Goal: Ask a question

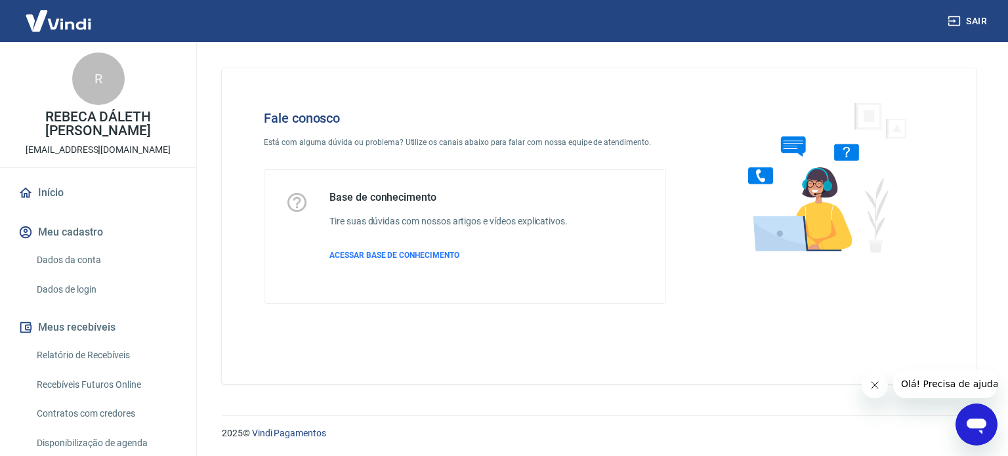
click at [990, 426] on div "Abrir janela de mensagens" at bounding box center [976, 424] width 39 height 39
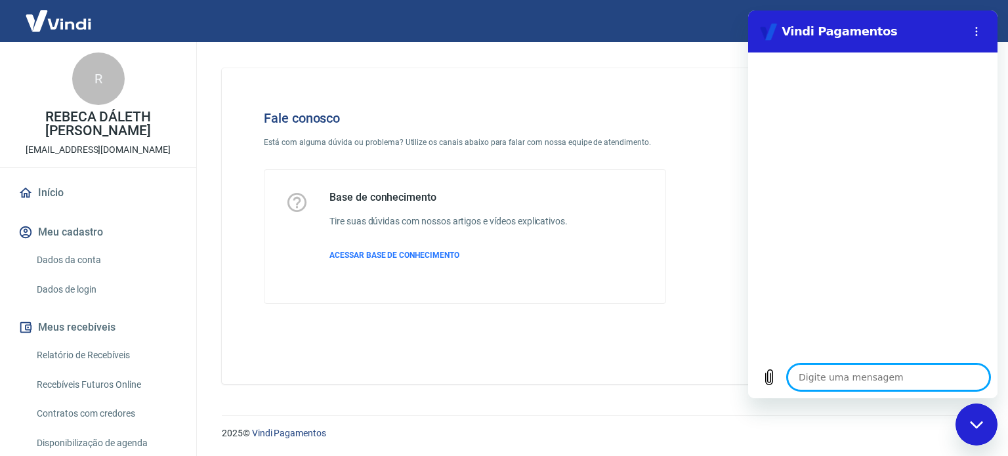
type textarea "O"
type textarea "x"
type textarea "Ol"
type textarea "x"
type textarea "Olá"
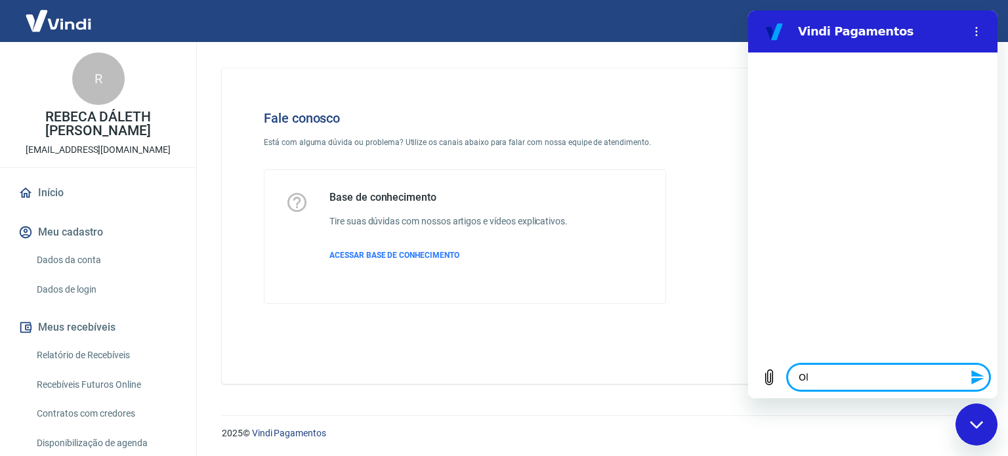
type textarea "x"
type textarea "Olá"
type textarea "x"
type textarea "Olá b"
type textarea "x"
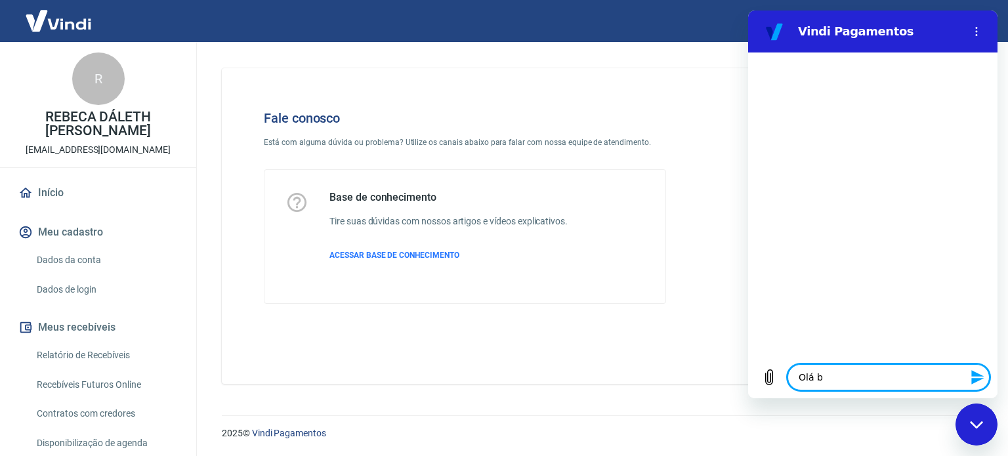
type textarea "Olá bo"
type textarea "x"
type textarea "Olá boa"
type textarea "x"
type textarea "Olá boa"
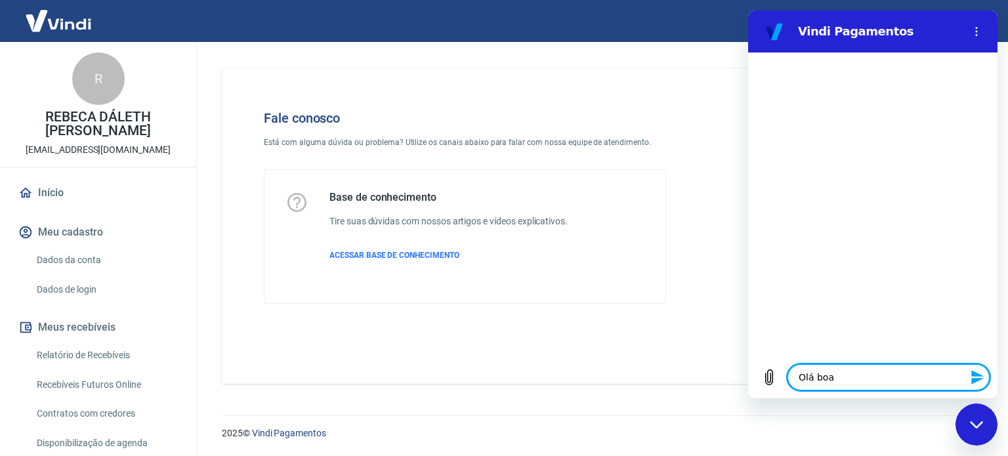
type textarea "x"
type textarea "Olá boa t"
type textarea "x"
type textarea "Olá boa ta"
type textarea "x"
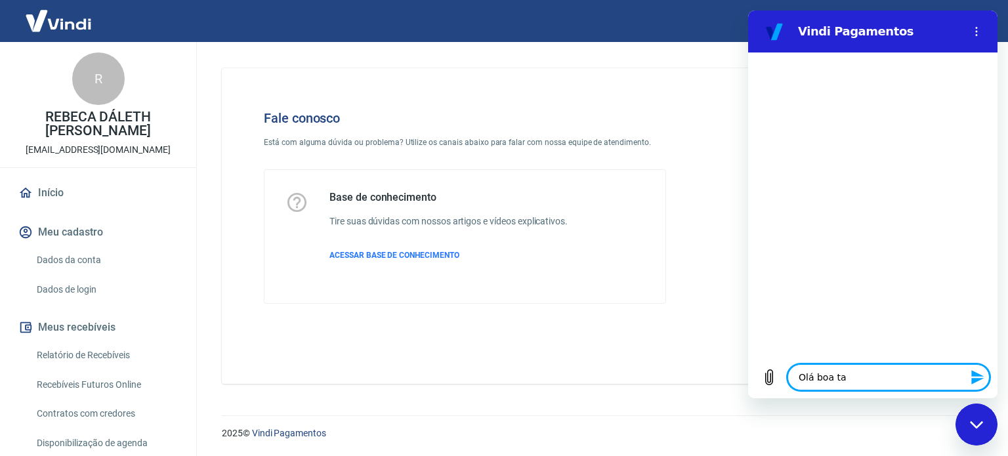
type textarea "Olá boa tar"
type textarea "x"
type textarea "Olá boa tard"
type textarea "x"
type textarea "Olá boa tarde"
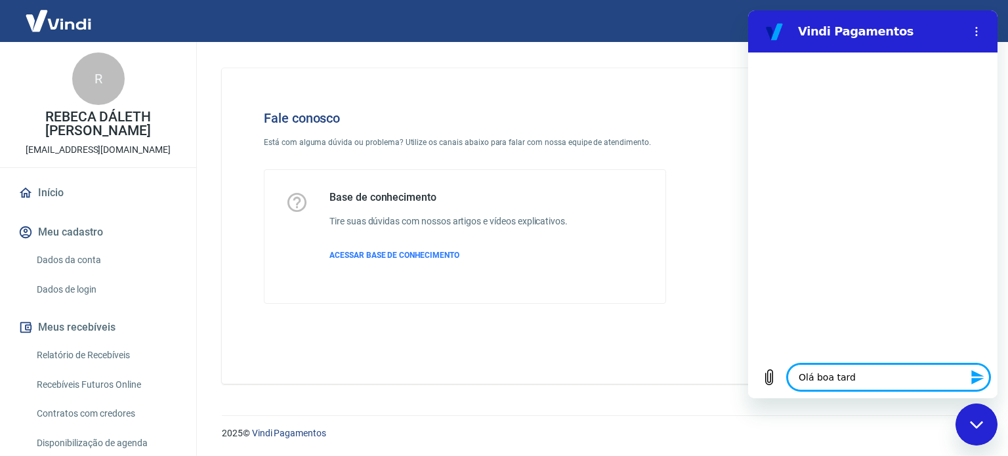
type textarea "x"
type textarea "Olá boa tarde"
type textarea "x"
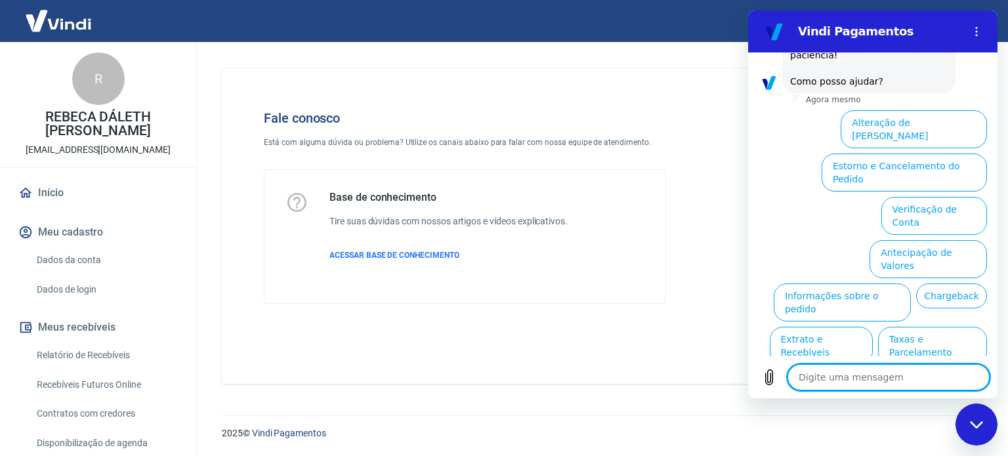
scroll to position [207, 0]
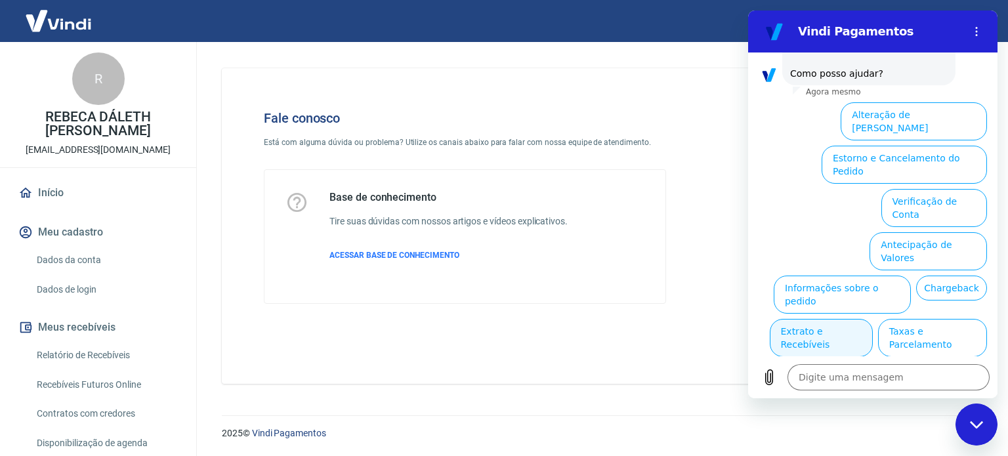
click at [873, 319] on button "Extrato e Recebíveis" at bounding box center [821, 338] width 103 height 38
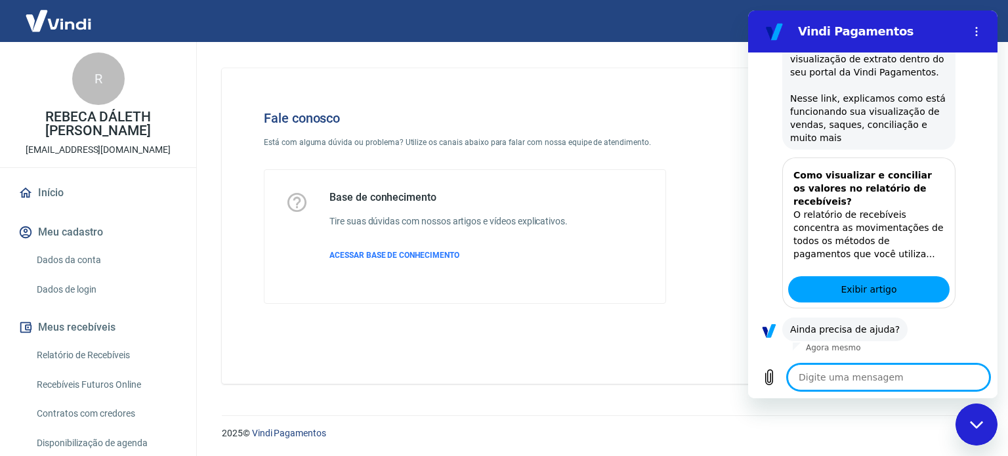
scroll to position [326, 0]
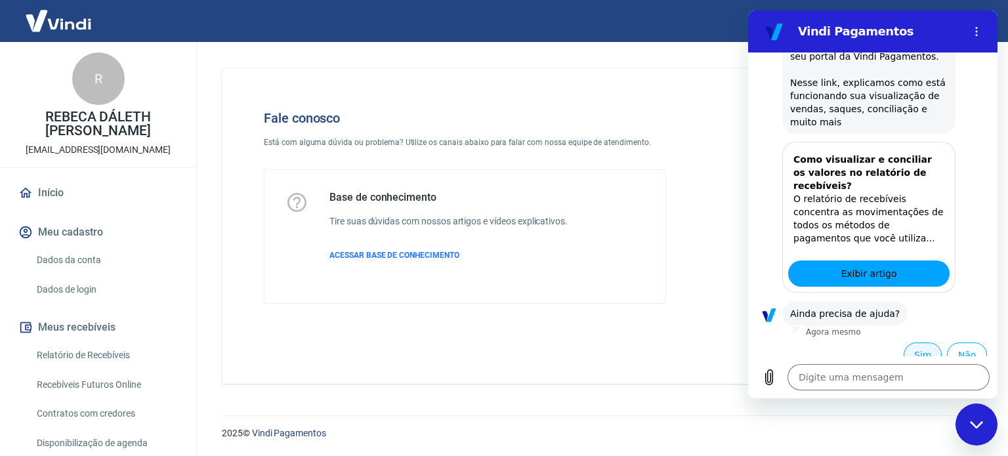
click at [915, 343] on button "Sim" at bounding box center [923, 355] width 38 height 25
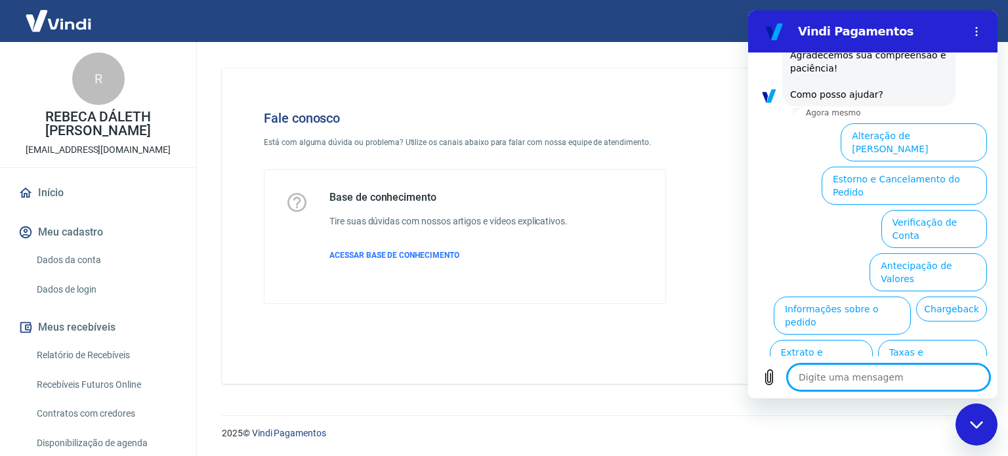
scroll to position [785, 0]
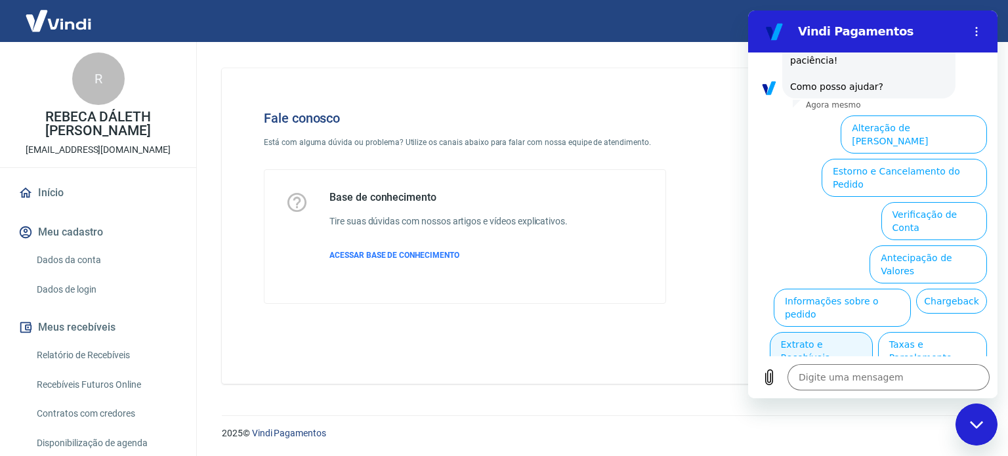
click at [873, 332] on button "Extrato e Recebíveis" at bounding box center [821, 351] width 103 height 38
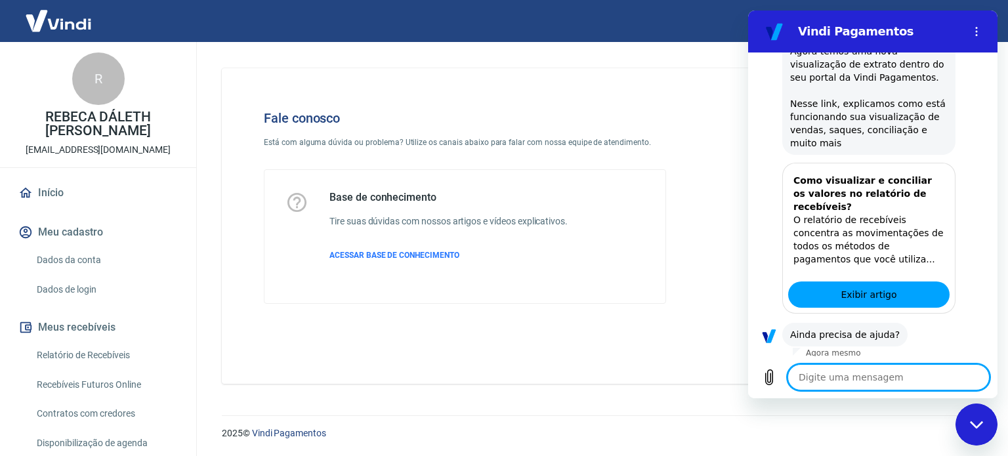
scroll to position [903, 0]
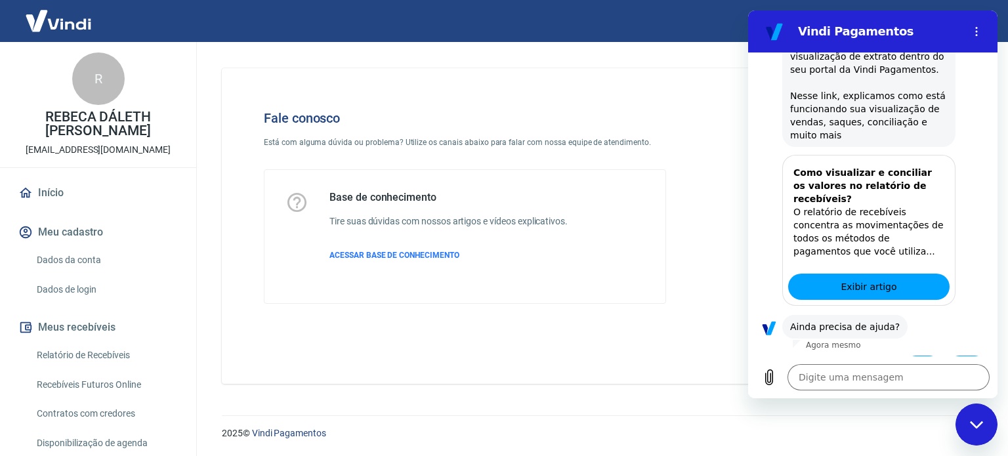
click at [915, 356] on button "Sim" at bounding box center [923, 368] width 38 height 25
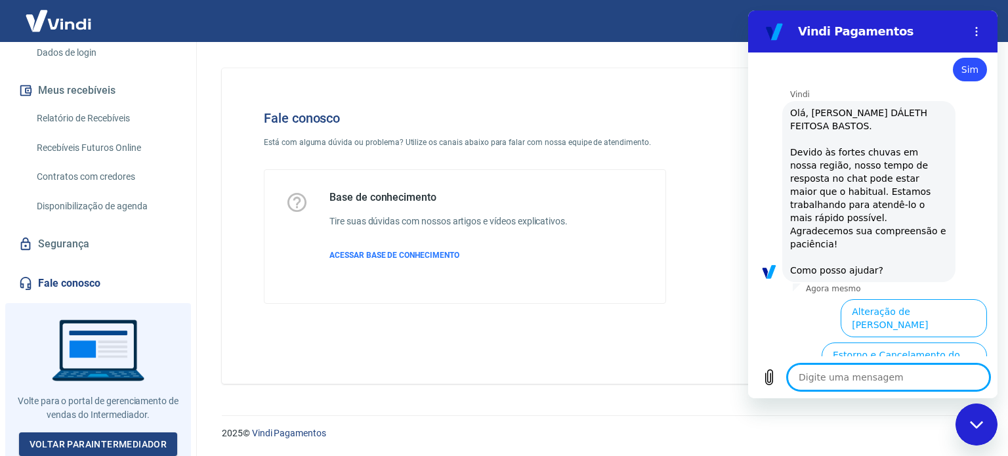
scroll to position [1362, 0]
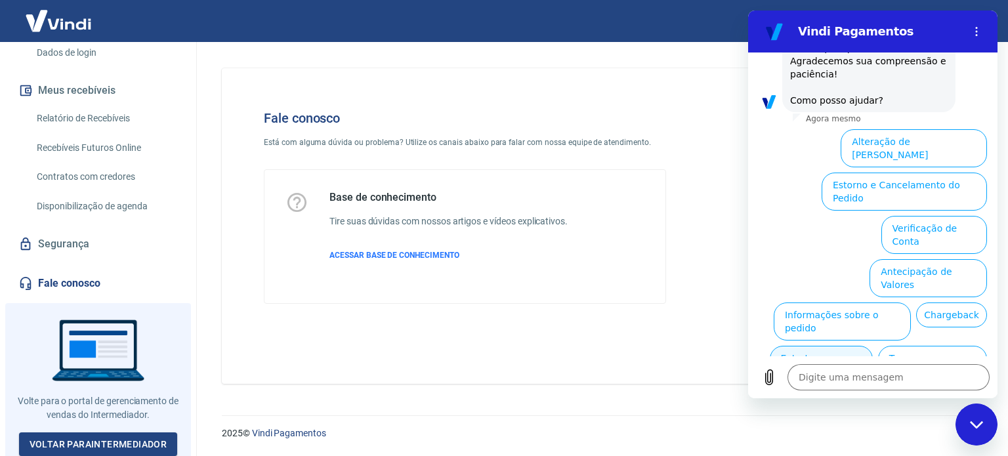
click at [873, 346] on button "Extrato e Recebíveis" at bounding box center [821, 365] width 103 height 38
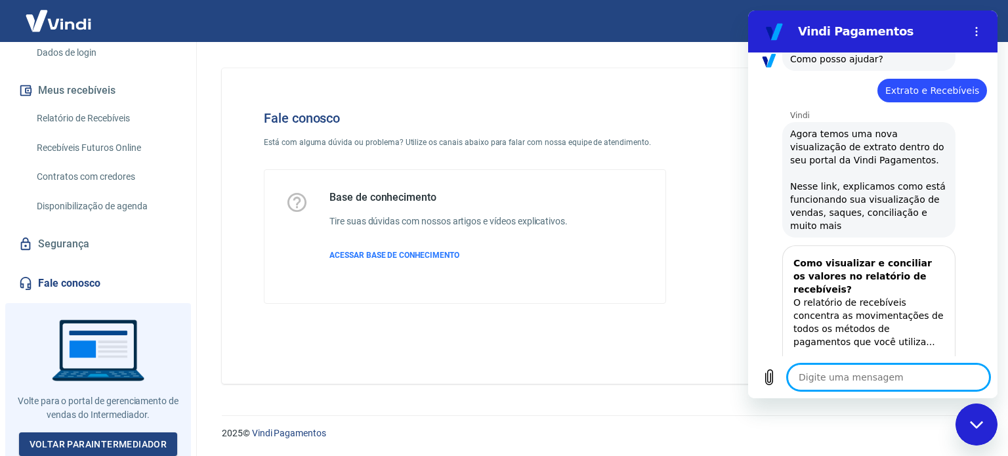
type textarea "x"
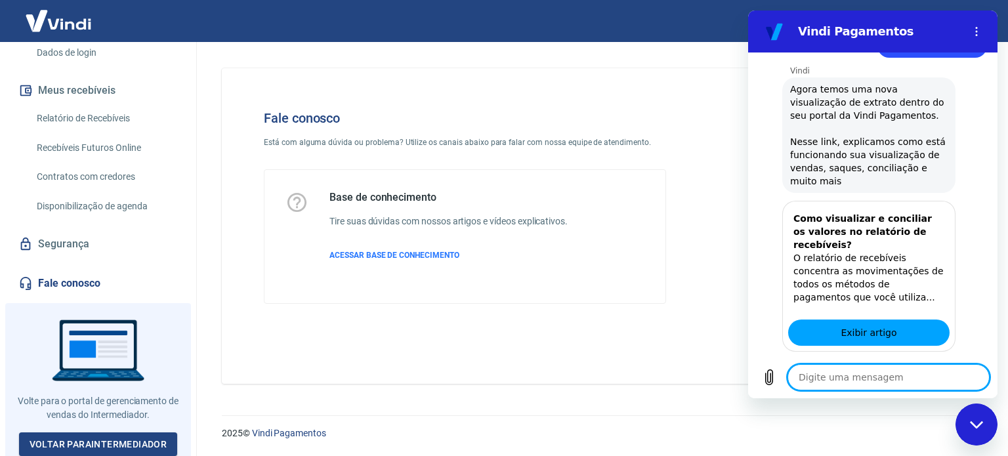
scroll to position [1481, 0]
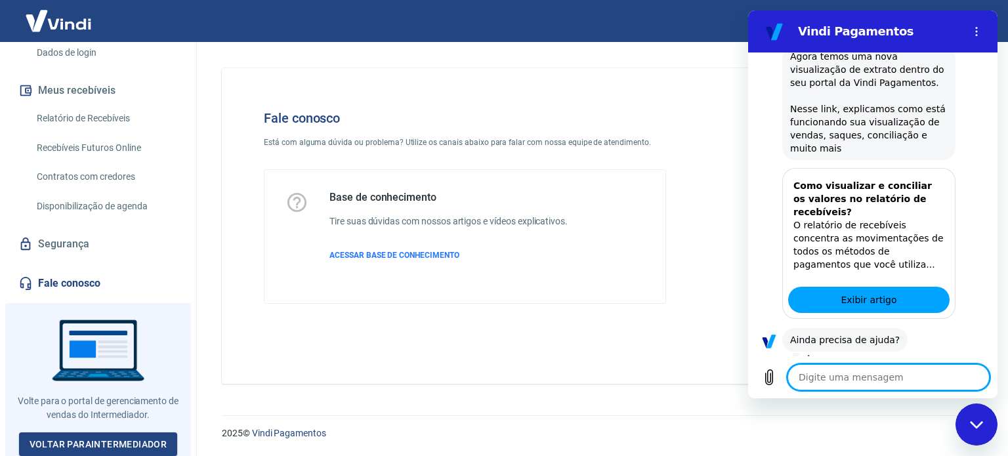
type textarea "p"
type textarea "x"
type textarea "pr"
type textarea "x"
type textarea "pre"
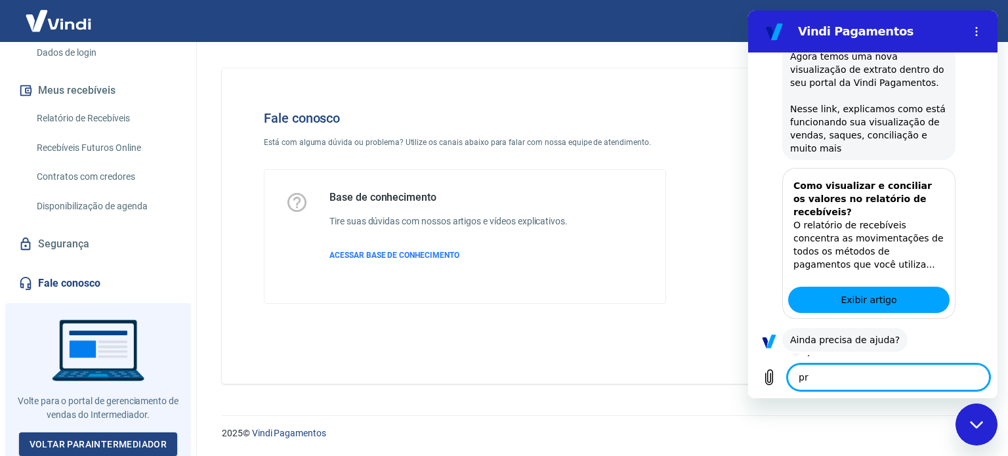
type textarea "x"
type textarea "prec"
type textarea "x"
type textarea "preci"
type textarea "x"
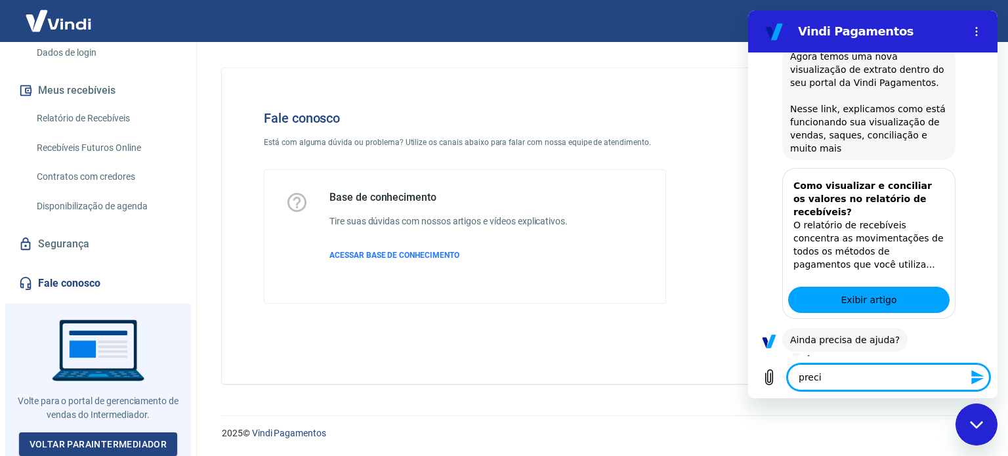
type textarea "precis"
type textarea "x"
type textarea "preciso"
type textarea "x"
type textarea "preciso"
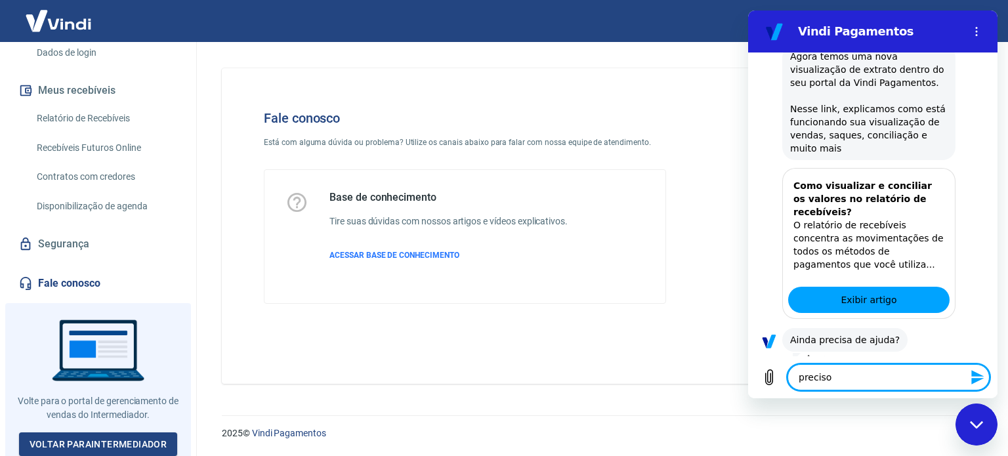
type textarea "x"
type textarea "preciso f"
type textarea "x"
type textarea "preciso fa"
type textarea "x"
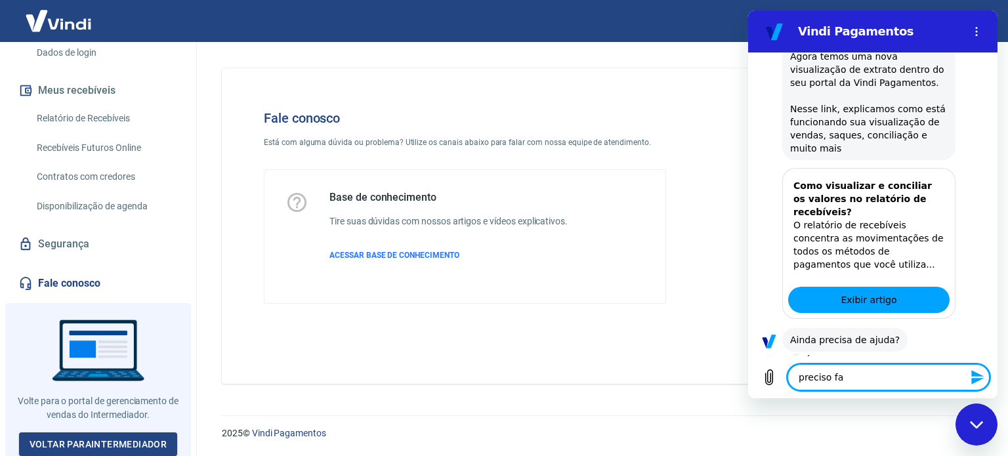
type textarea "preciso fal"
type textarea "x"
type textarea "preciso fala"
type textarea "x"
type textarea "preciso falar"
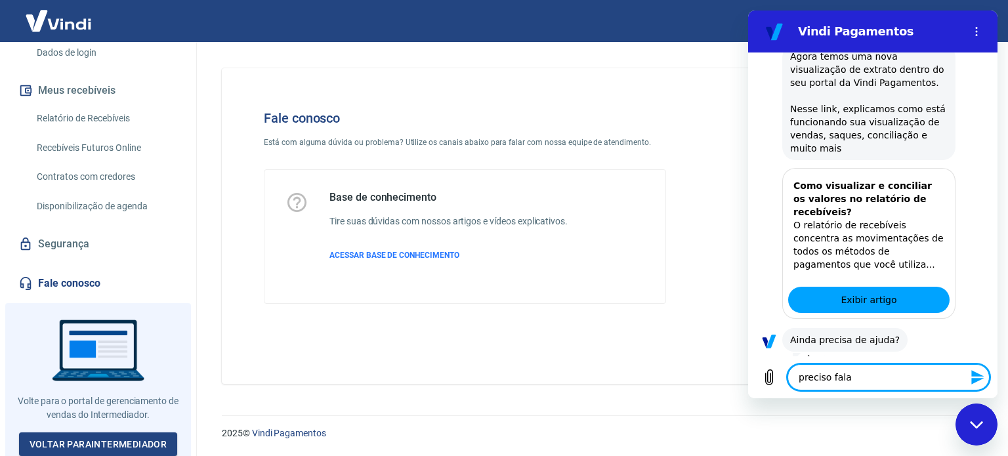
type textarea "x"
type textarea "preciso falar"
type textarea "x"
type textarea "preciso falar c"
type textarea "x"
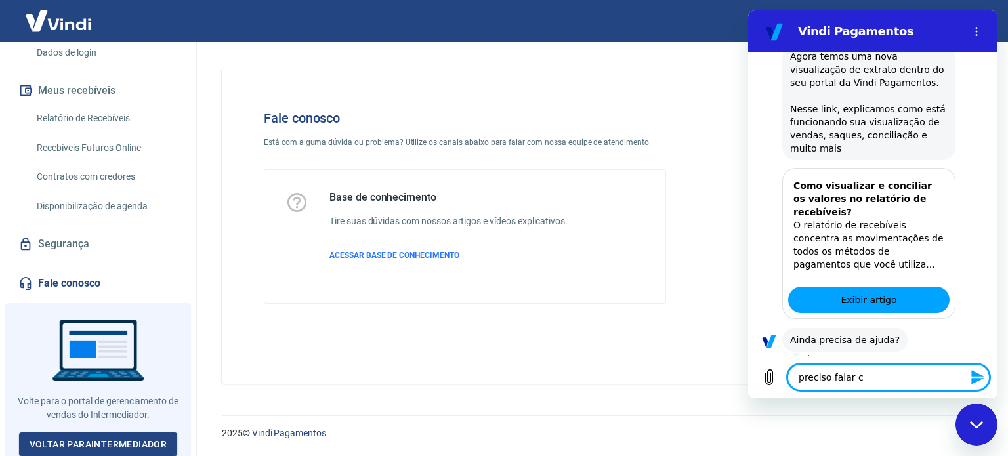
type textarea "preciso falar cm"
type textarea "x"
type textarea "preciso falar cm"
type textarea "x"
type textarea "preciso falar cm a"
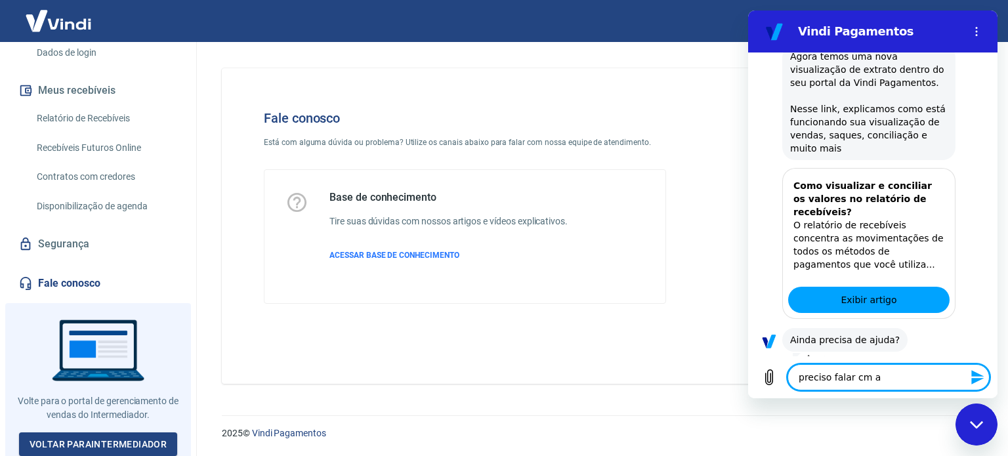
type textarea "x"
type textarea "preciso falar cm a"
type textarea "x"
type textarea "preciso falar cm a t"
type textarea "x"
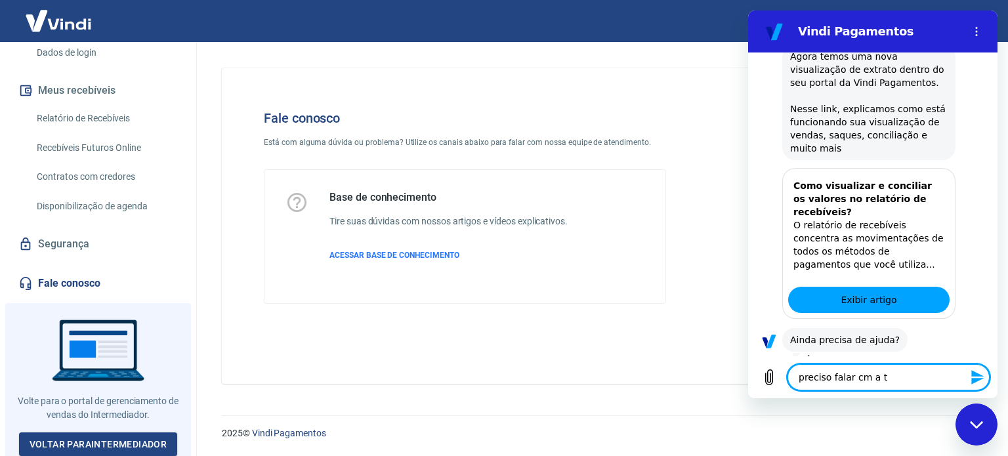
type textarea "preciso falar cm a te"
type textarea "x"
type textarea "preciso falar cm a ten"
type textarea "x"
type textarea "preciso falar cm a te"
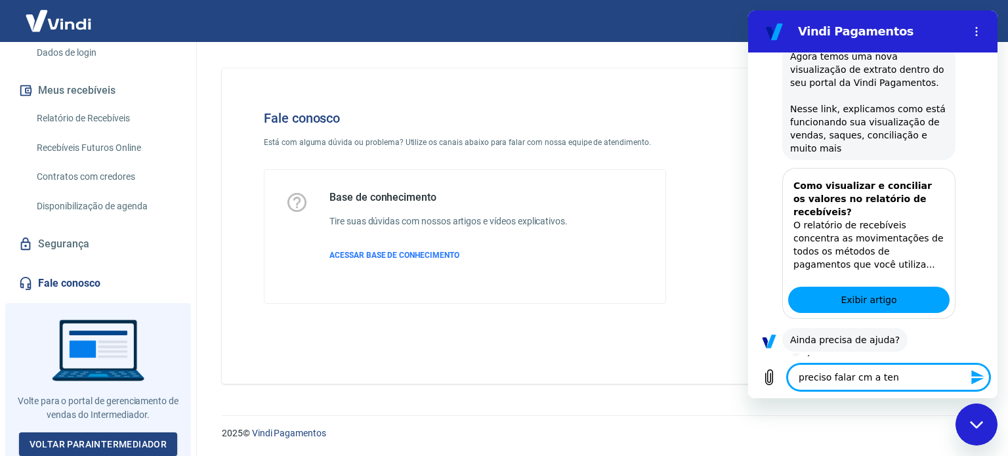
type textarea "x"
type textarea "preciso falar cm a t"
type textarea "x"
type textarea "preciso falar cm a"
type textarea "x"
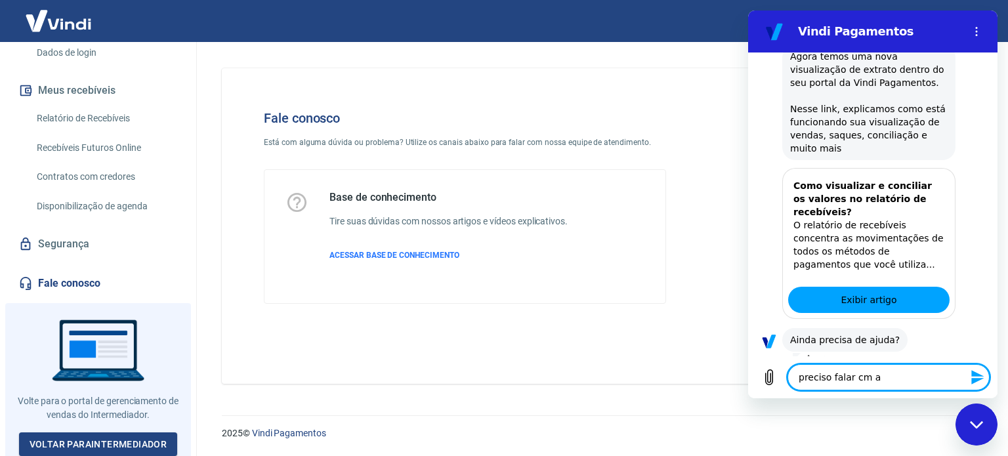
type textarea "preciso falar cm a"
type textarea "x"
type textarea "preciso falar cm"
type textarea "x"
type textarea "preciso falar cm"
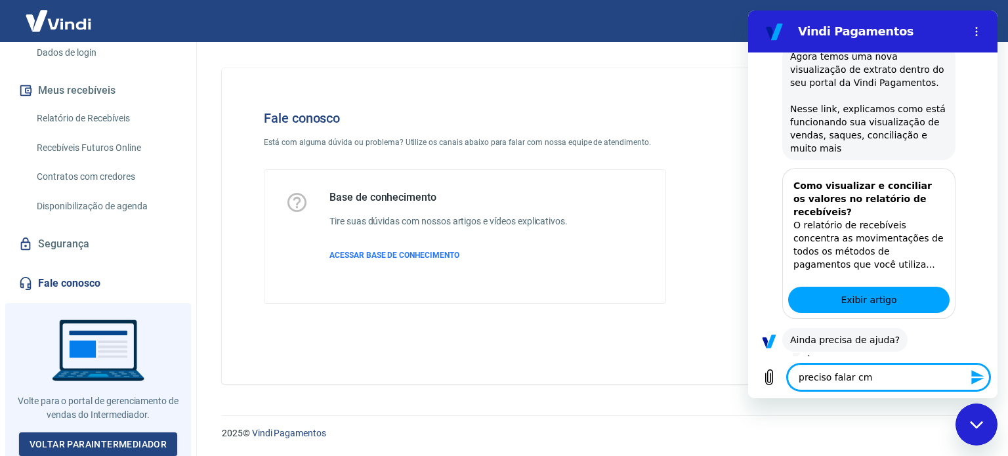
type textarea "x"
type textarea "preciso falar c"
type textarea "x"
type textarea "preciso falar co"
type textarea "x"
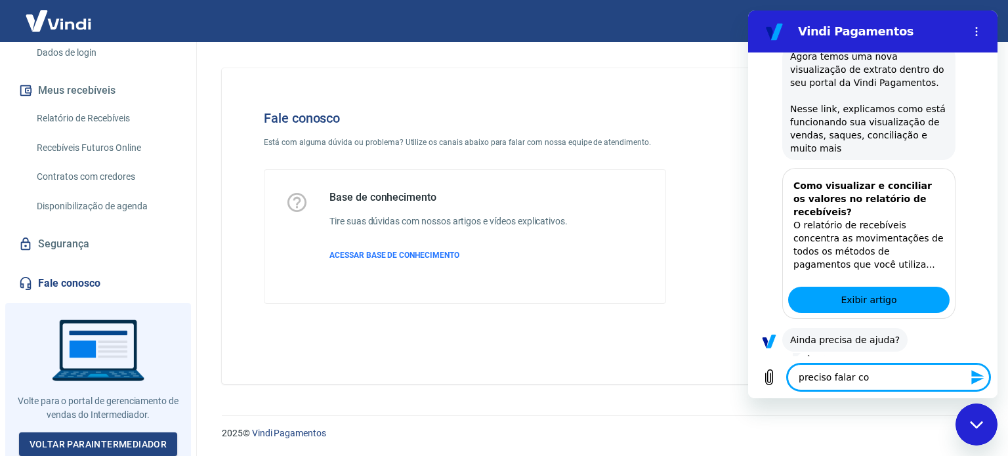
type textarea "preciso falar com"
type textarea "x"
type textarea "preciso falar com"
type textarea "x"
type textarea "preciso falar com a"
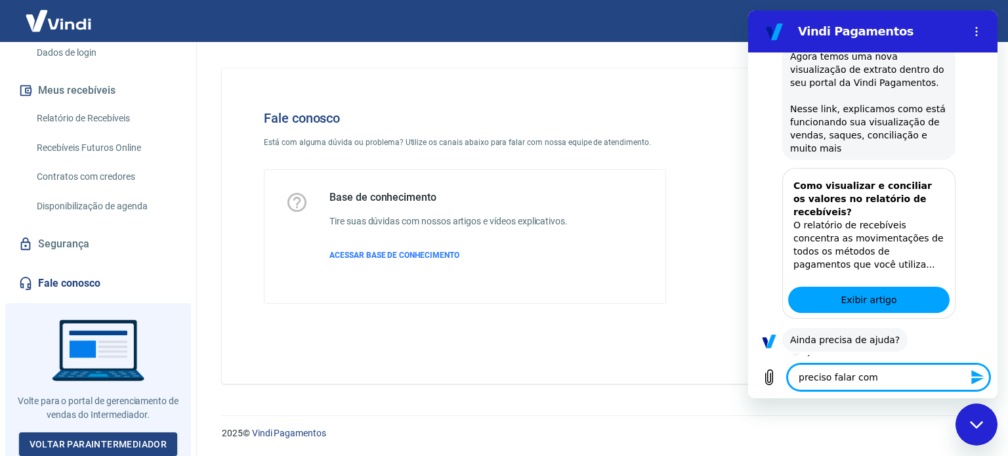
type textarea "x"
type textarea "preciso falar com at"
type textarea "x"
type textarea "preciso falar com ate"
type textarea "x"
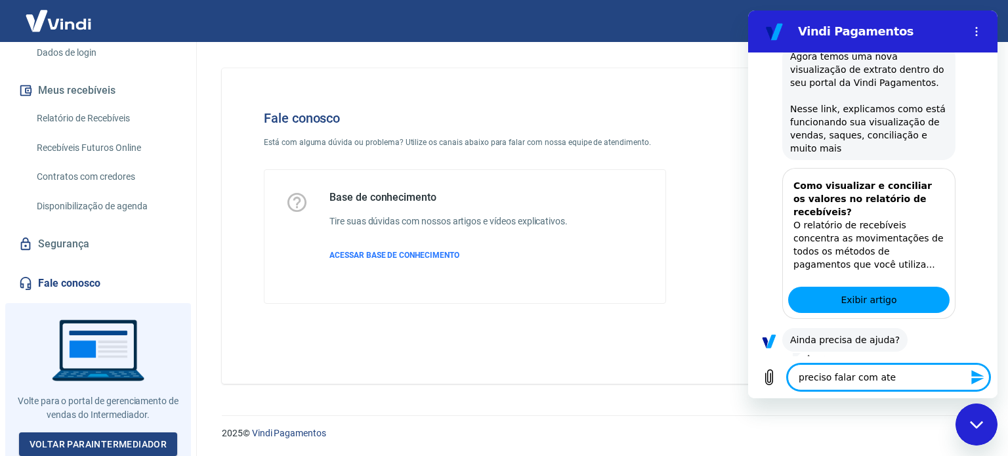
type textarea "preciso falar com aten"
type textarea "x"
type textarea "preciso falar com atend"
type textarea "x"
type textarea "preciso falar com atende"
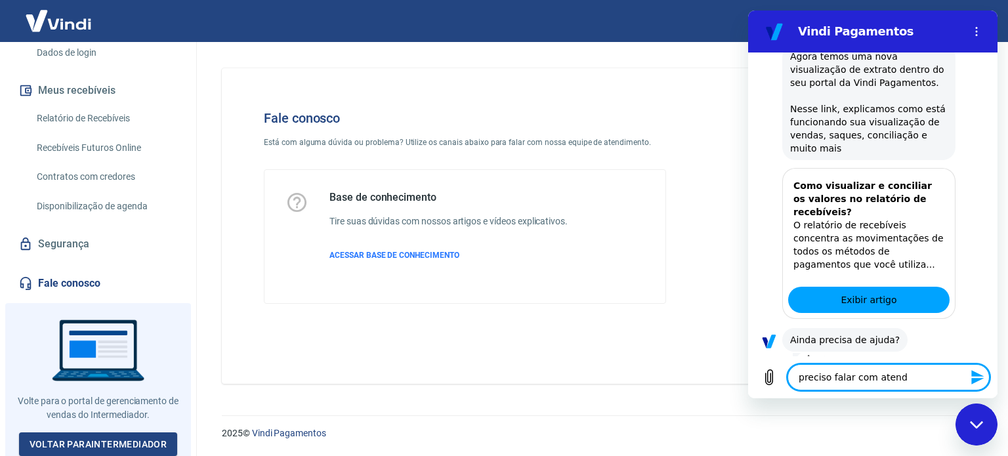
type textarea "x"
type textarea "preciso falar com atenden"
type textarea "x"
type textarea "preciso falar com atendent"
type textarea "x"
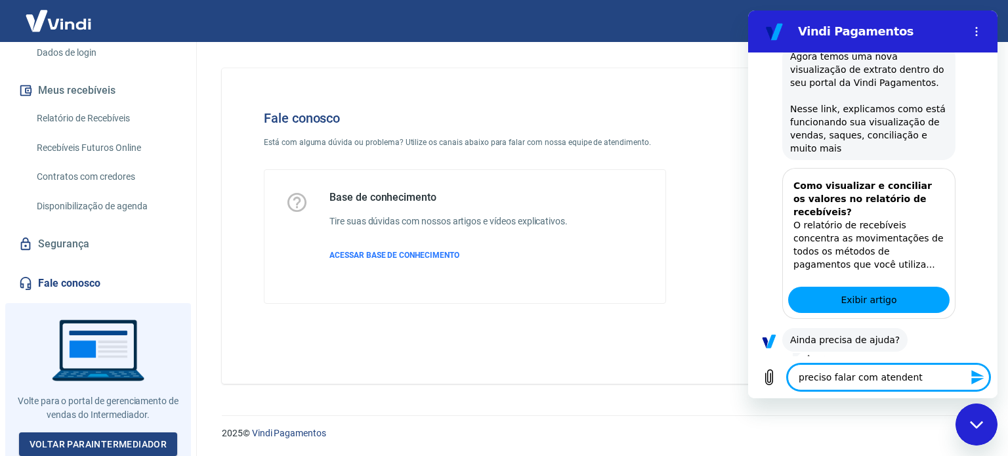
type textarea "preciso falar com atendente"
type textarea "x"
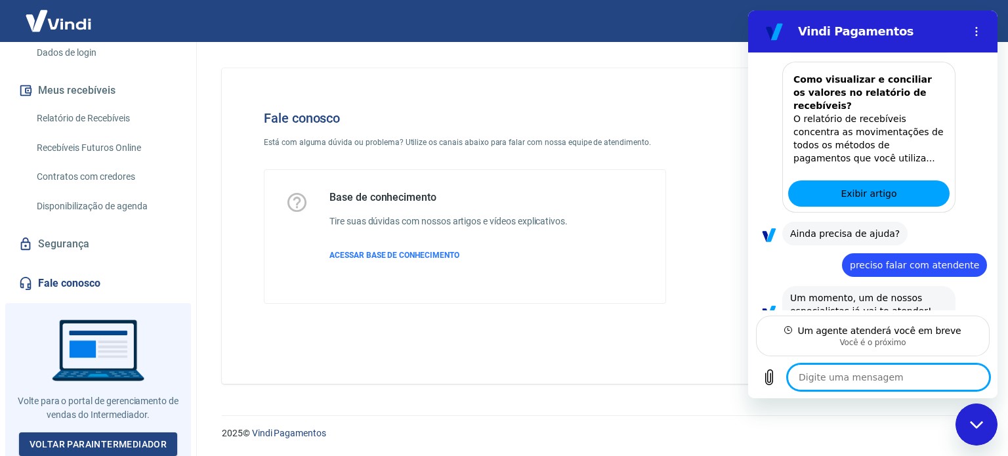
scroll to position [1574, 0]
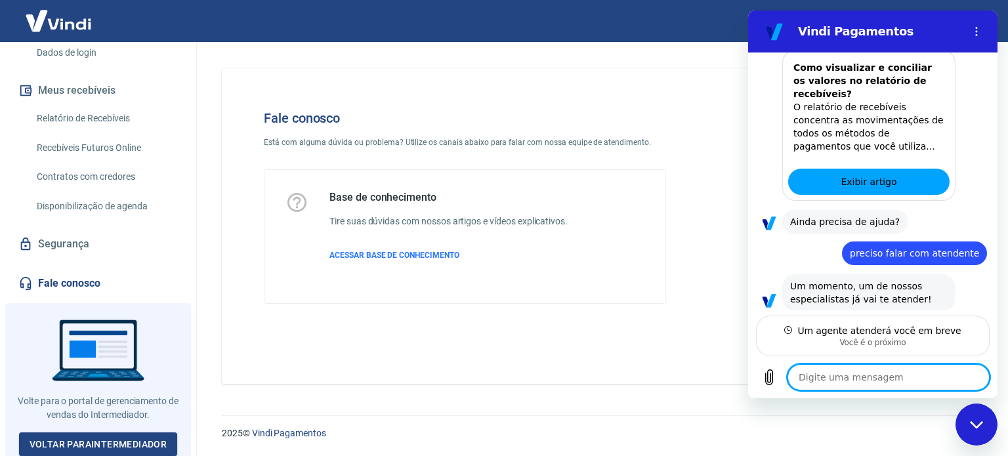
type textarea "x"
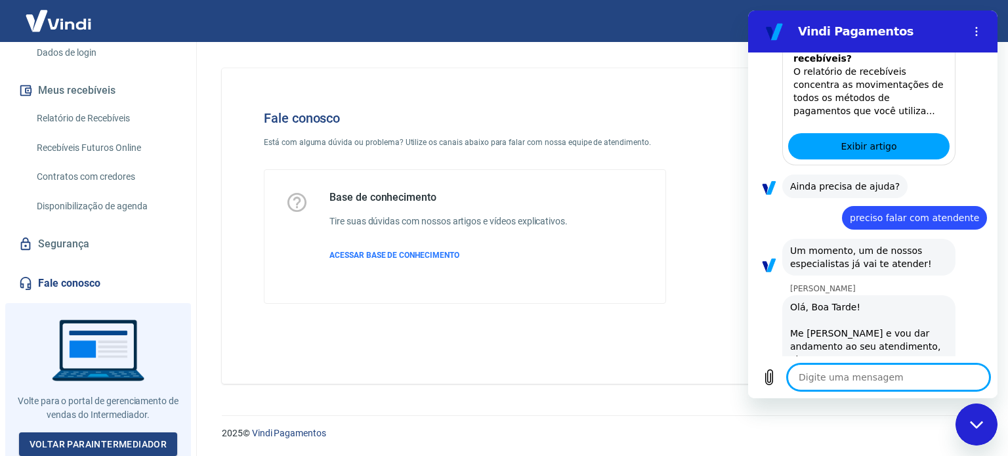
scroll to position [1637, 0]
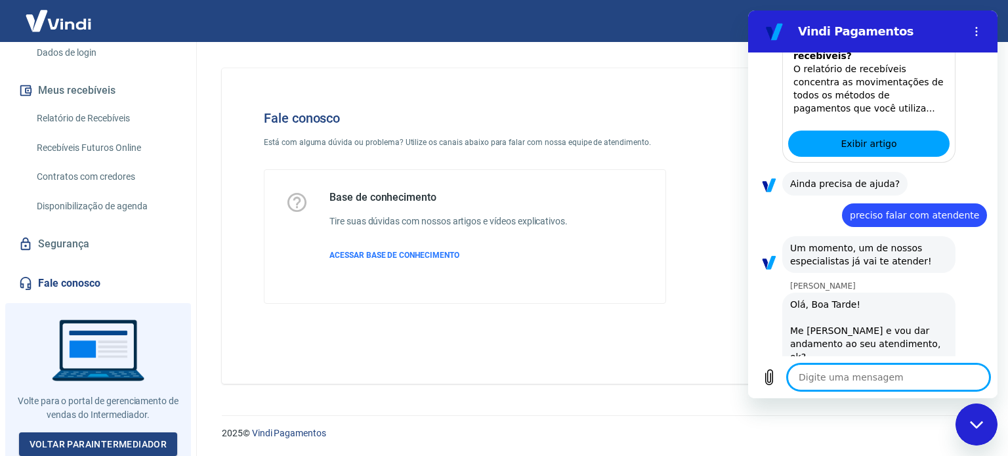
click at [874, 367] on textarea at bounding box center [889, 377] width 202 height 26
type textarea "R"
type textarea "x"
type textarea "Re"
type textarea "x"
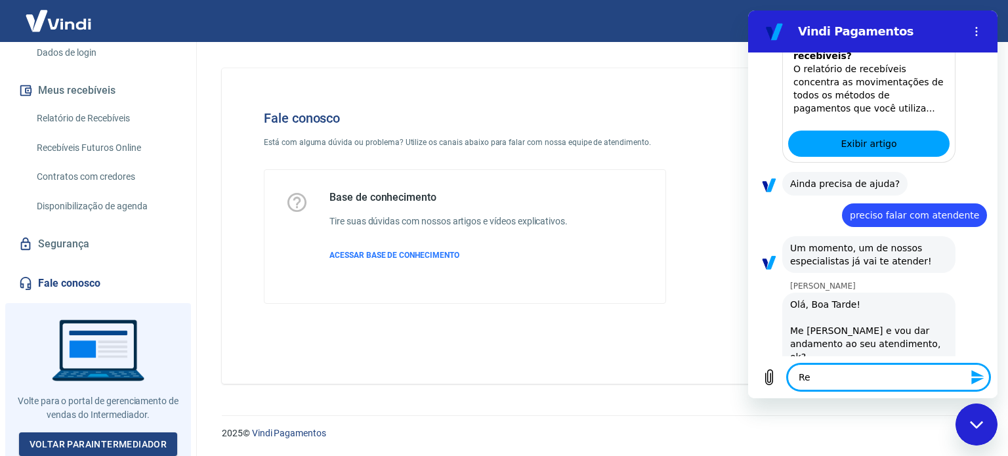
type textarea "Reb"
type textarea "x"
type textarea "Rebe"
type textarea "x"
type textarea "Reber"
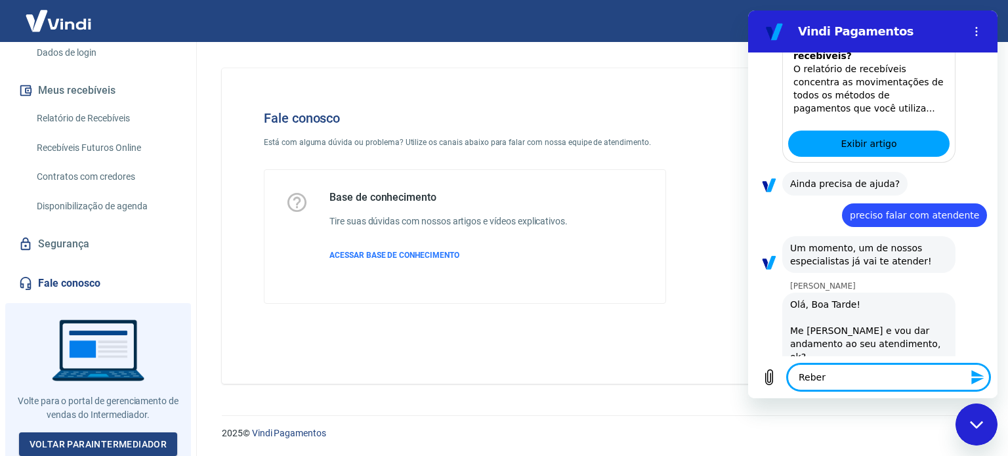
type textarea "x"
type textarea "Reberc"
type textarea "x"
type textarea "Reberca"
type textarea "x"
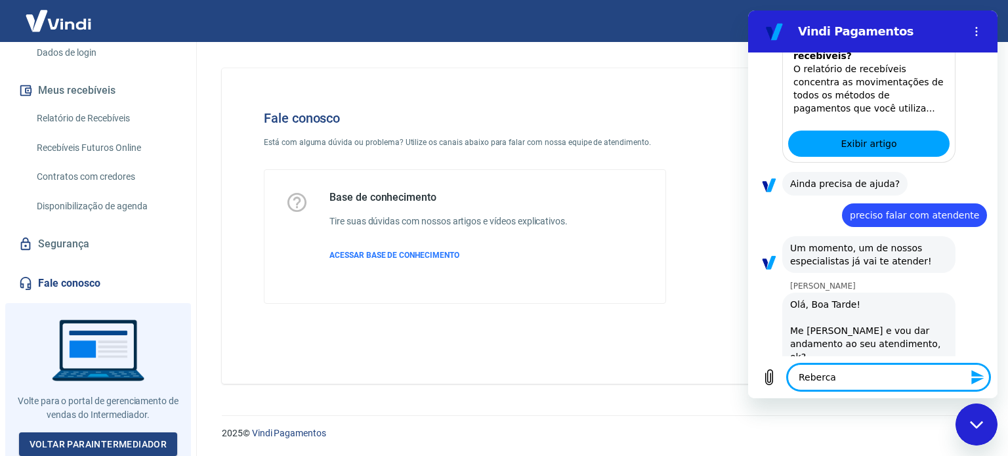
type textarea "Reberc"
type textarea "x"
type textarea "Reber"
type textarea "x"
type textarea "Rebe"
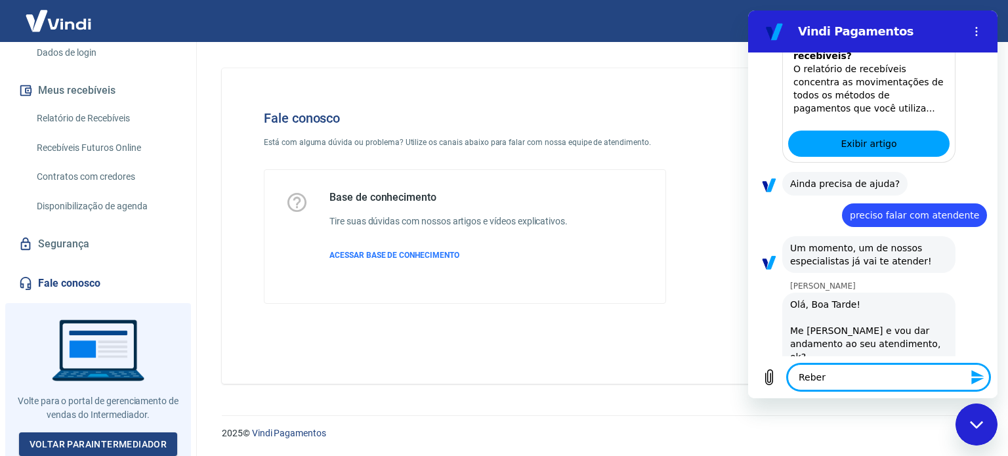
type textarea "x"
type textarea "Rebec"
type textarea "x"
type textarea "Rebeca"
type textarea "x"
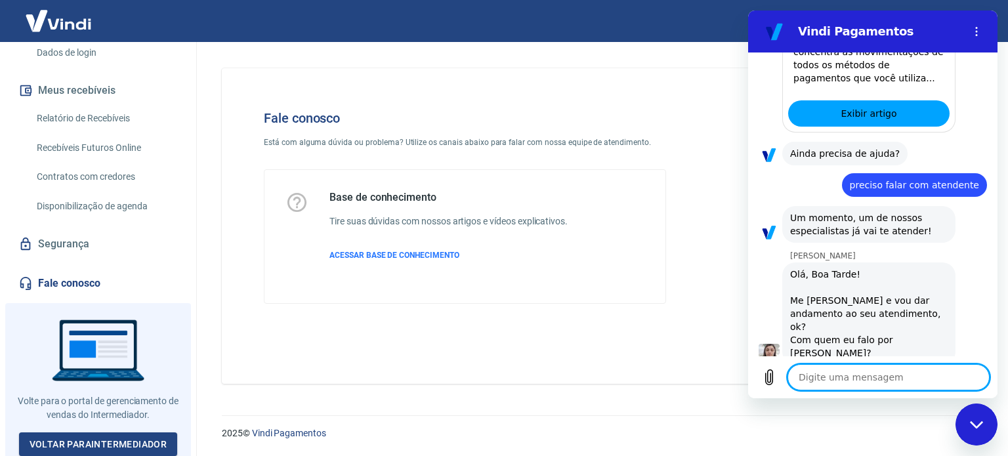
type textarea "x"
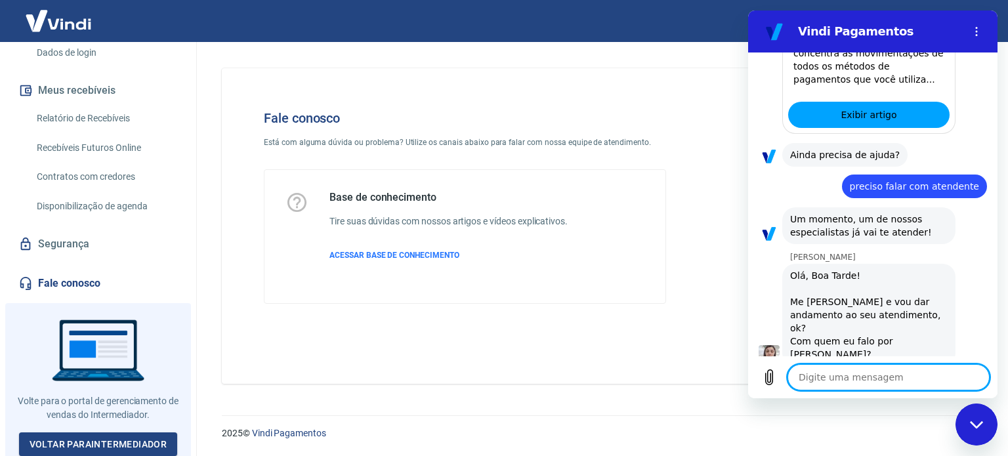
scroll to position [1668, 0]
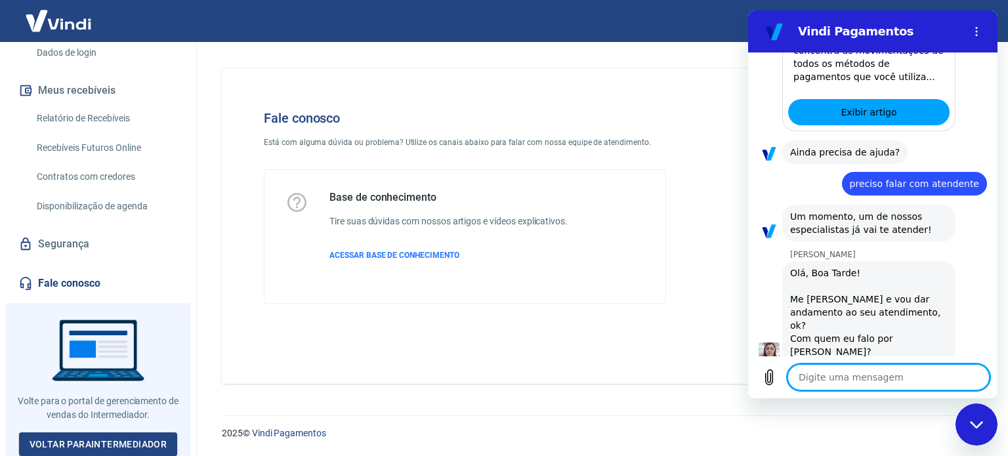
type textarea "T"
type textarea "x"
type textarea "TE"
type textarea "x"
type textarea "TEn"
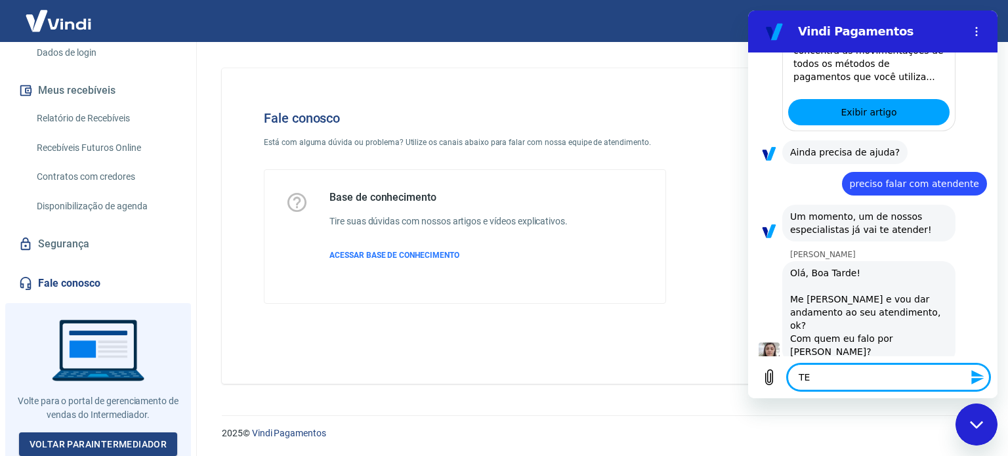
type textarea "x"
type textarea "[DEMOGRAPHIC_DATA]"
type textarea "x"
type textarea "TEnho"
type textarea "x"
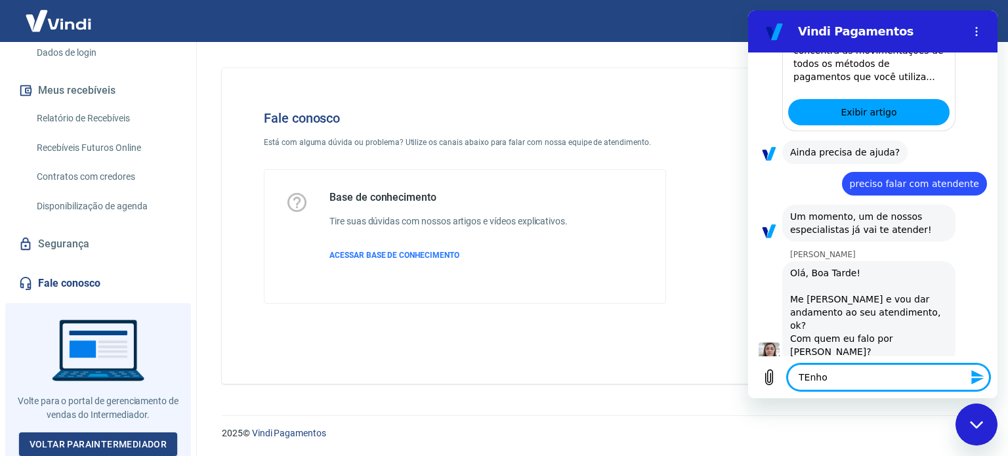
type textarea "TEnho"
type textarea "x"
type textarea "TEnho"
type textarea "x"
type textarea "[DEMOGRAPHIC_DATA]"
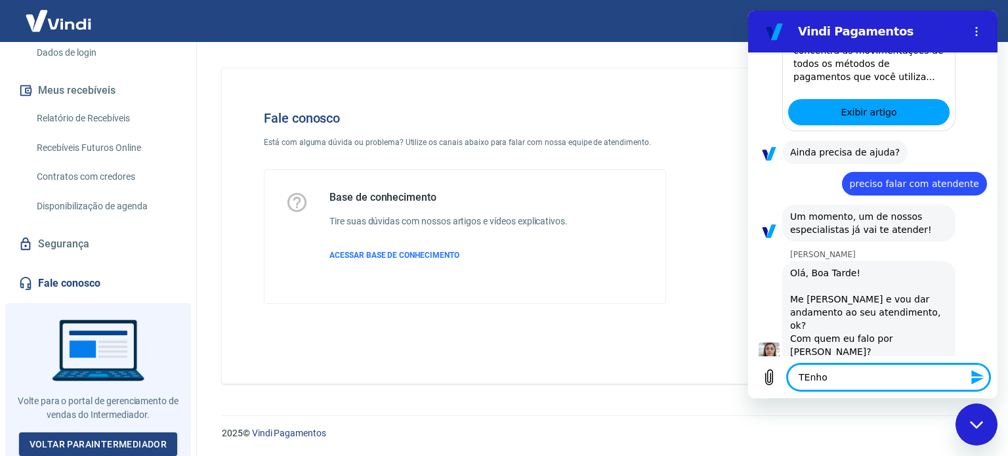
type textarea "x"
type textarea "TEn"
type textarea "x"
type textarea "TE"
type textarea "x"
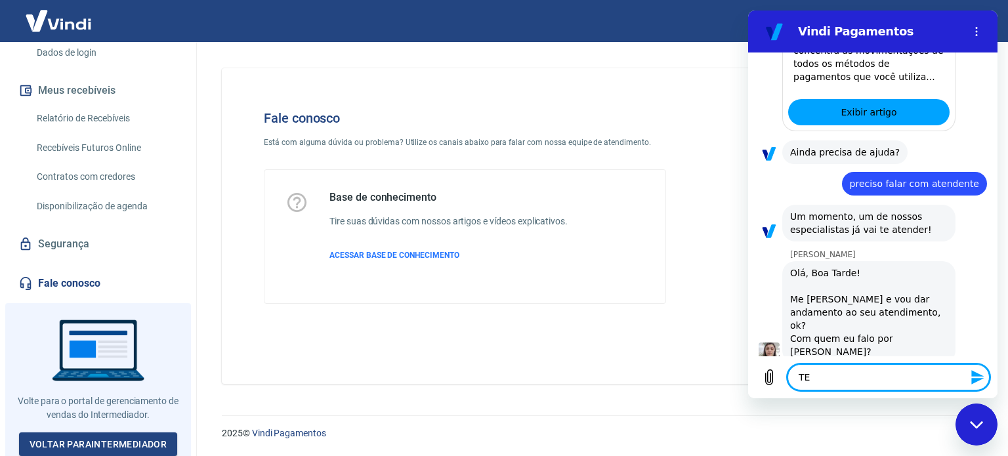
type textarea "T"
type textarea "x"
type textarea "Te"
type textarea "x"
type textarea "Ten"
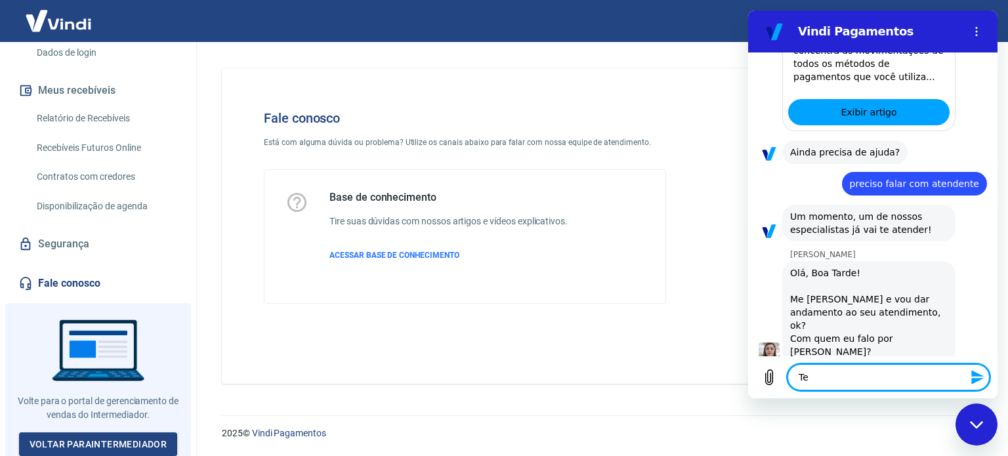
type textarea "x"
type textarea "Tenh"
type textarea "x"
type textarea "Tenho"
type textarea "x"
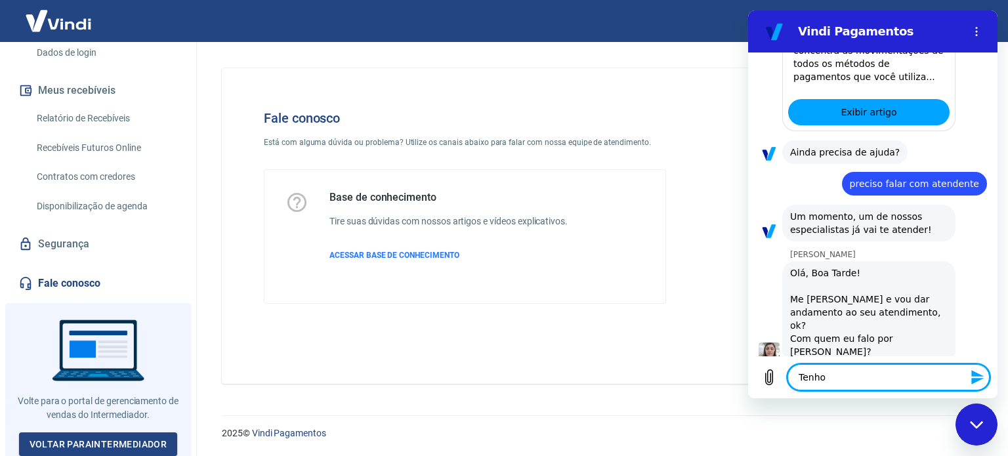
type textarea "Tenho"
type textarea "x"
type textarea "Tenho v"
type textarea "x"
type textarea "Tenho va"
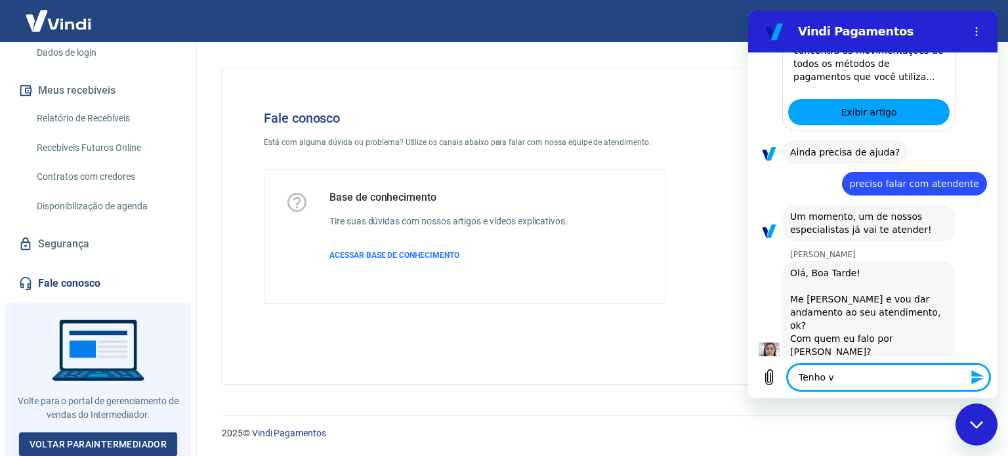
type textarea "x"
type textarea "Tenho val"
type textarea "x"
type textarea "Tenho valo"
type textarea "x"
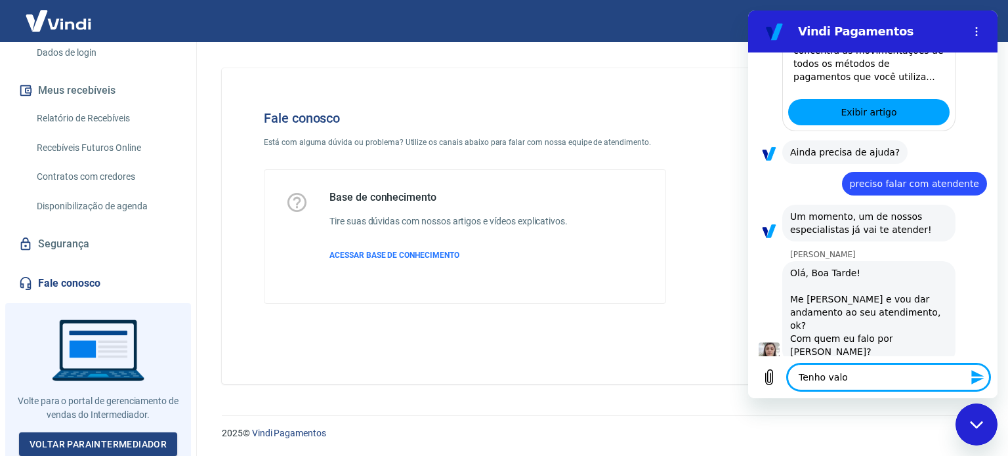
type textarea "Tenho valor"
type textarea "x"
type textarea "Tenho valore"
type textarea "x"
type textarea "Tenho valores"
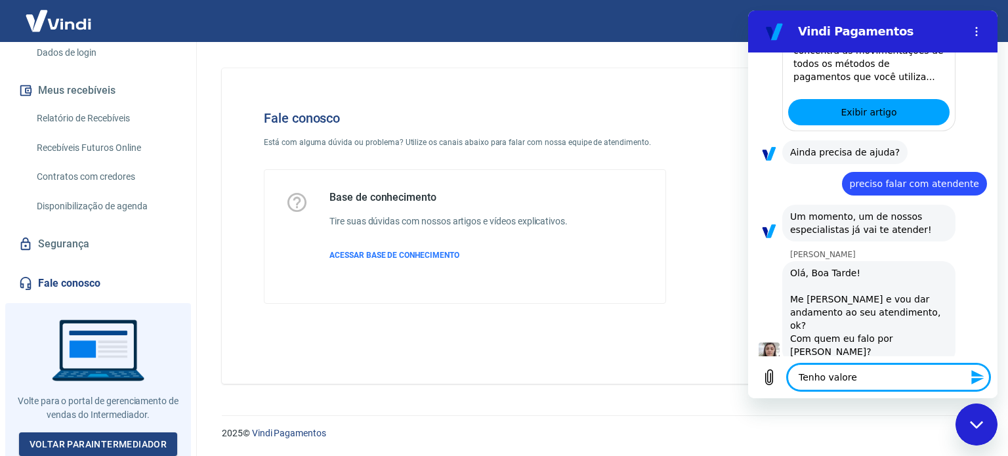
type textarea "x"
type textarea "Tenho valores"
type textarea "x"
type textarea "Tenho valores a"
type textarea "x"
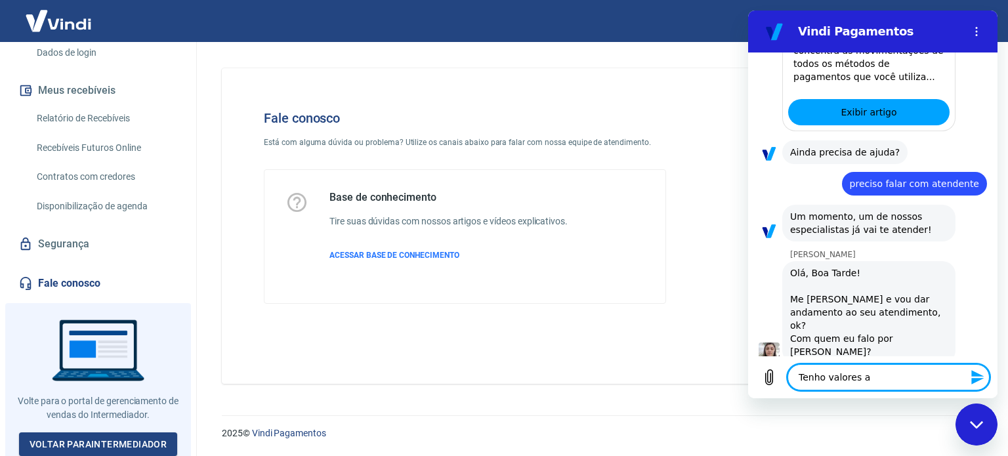
type textarea "Tenho valores a"
type textarea "x"
type textarea "Tenho valores a r"
type textarea "x"
type textarea "Tenho valores a re"
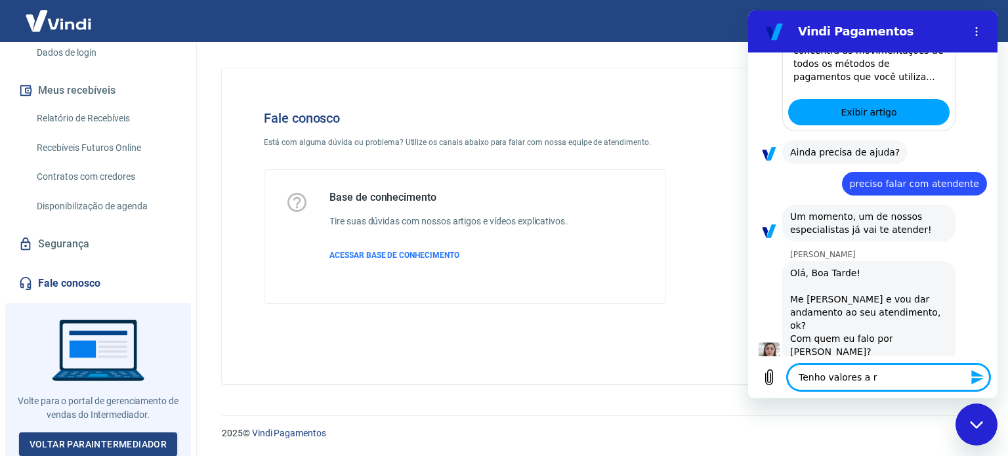
type textarea "x"
type textarea "Tenho valores a rec"
type textarea "x"
type textarea "Tenho valores a rece"
type textarea "x"
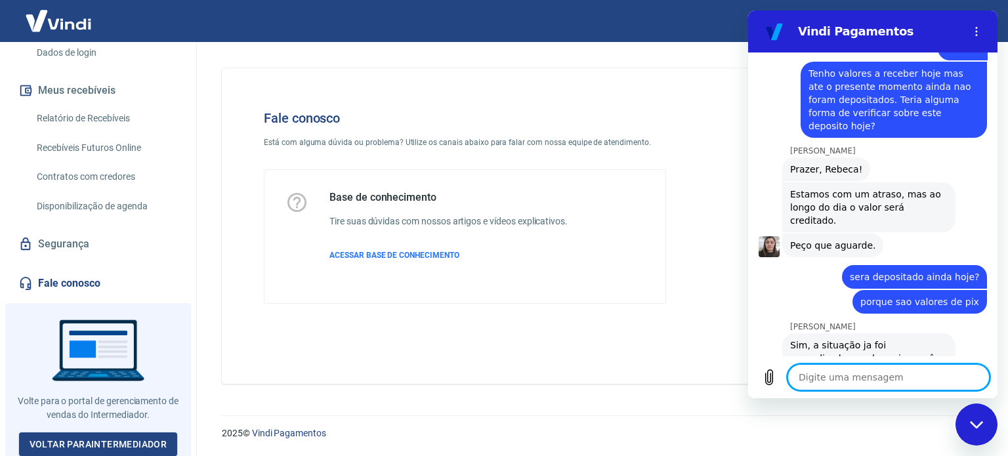
scroll to position [2003, 0]
click at [907, 370] on textarea at bounding box center [889, 377] width 202 height 26
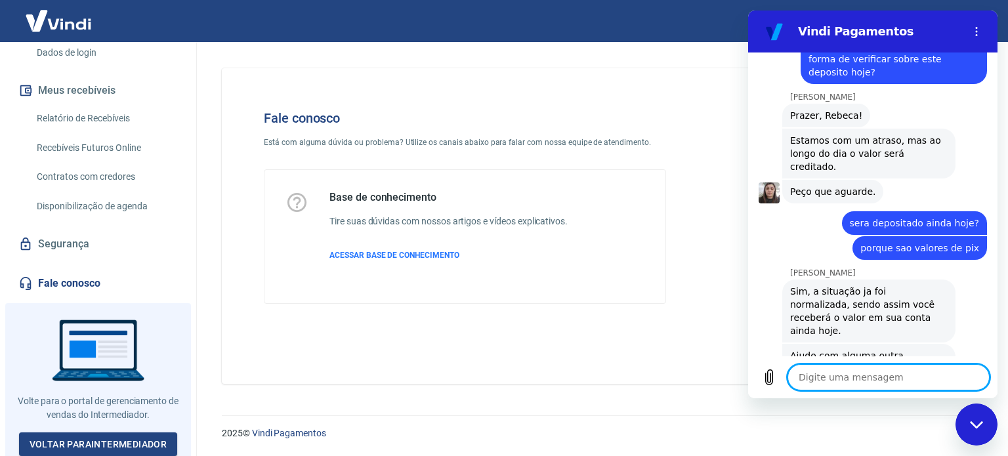
scroll to position [2060, 0]
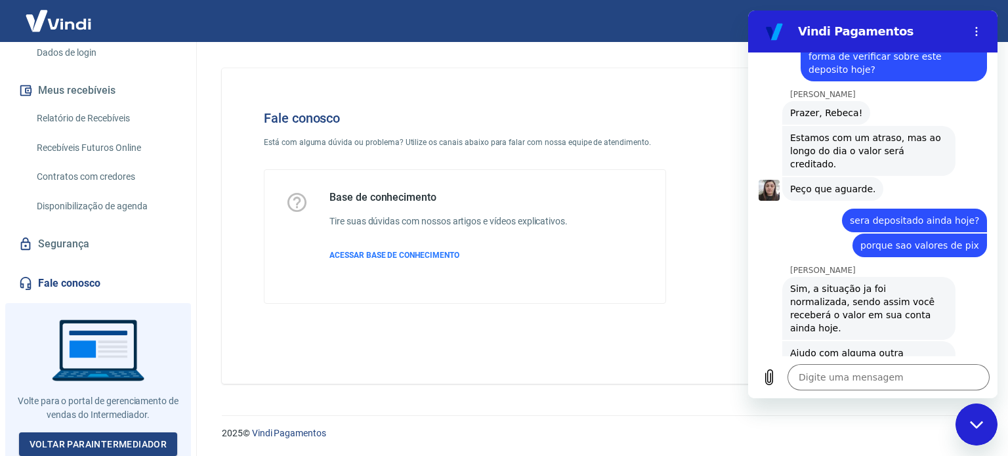
click at [974, 428] on icon "Fechar janela de mensagens" at bounding box center [977, 425] width 14 height 9
